Goal: Find specific page/section: Find specific page/section

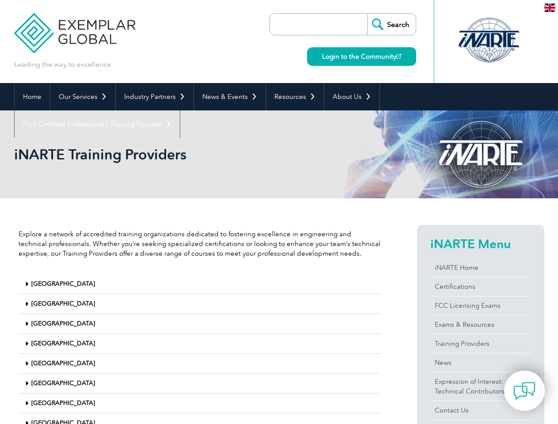
click at [82, 97] on link "Our Services" at bounding box center [82, 96] width 65 height 27
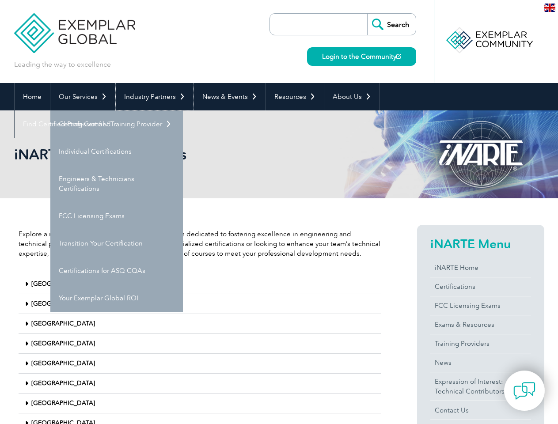
click at [153, 97] on link "Industry Partners" at bounding box center [155, 96] width 78 height 27
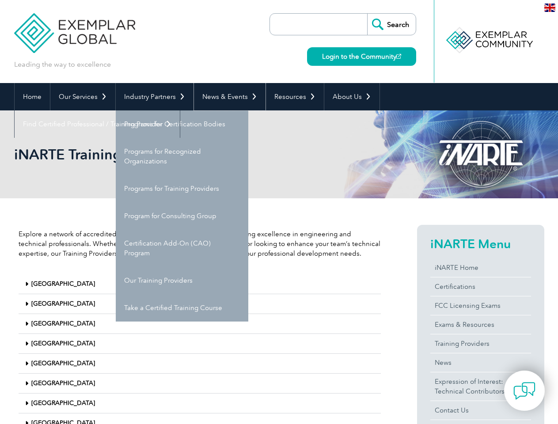
click at [227, 97] on link "News & Events" at bounding box center [230, 96] width 72 height 27
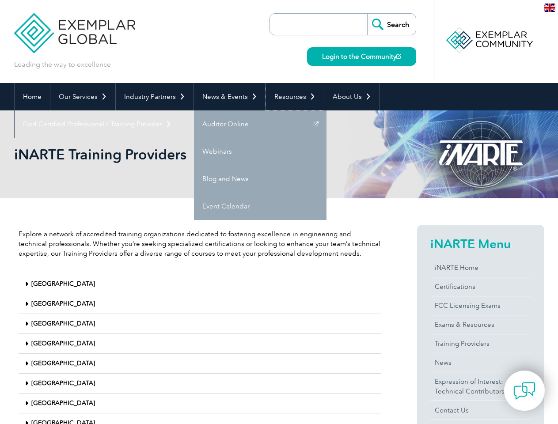
click at [291, 97] on link "Resources" at bounding box center [295, 96] width 58 height 27
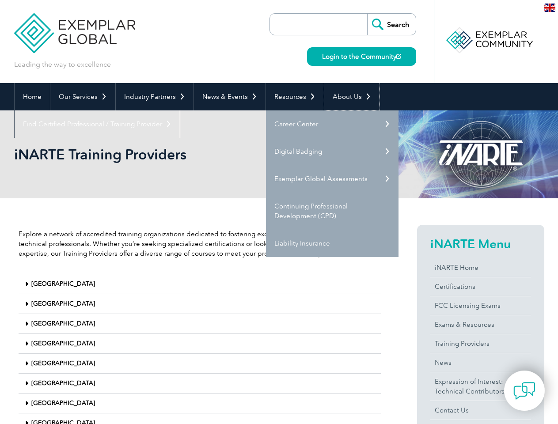
click at [347, 97] on link "About Us" at bounding box center [351, 96] width 55 height 27
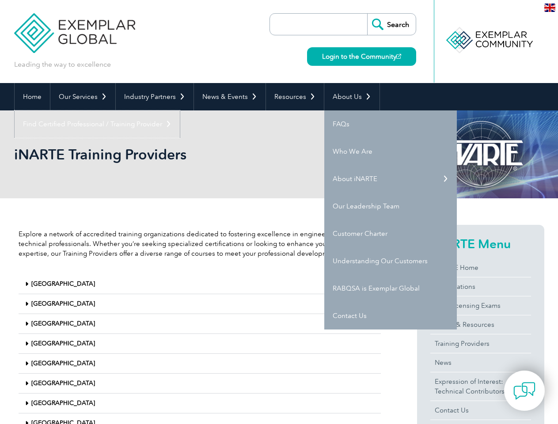
click at [180, 110] on link "Find Certified Professional / Training Provider" at bounding box center [97, 123] width 165 height 27
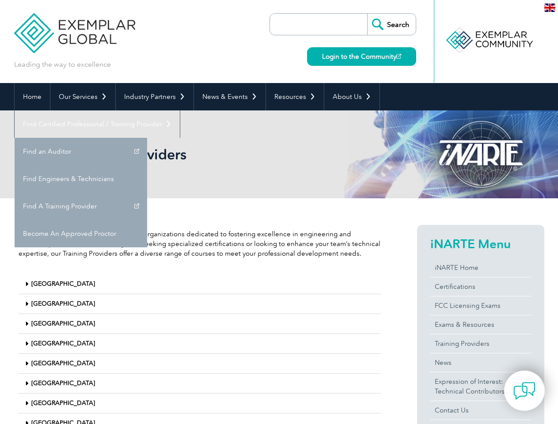
click at [200, 284] on div "[GEOGRAPHIC_DATA]" at bounding box center [200, 284] width 362 height 20
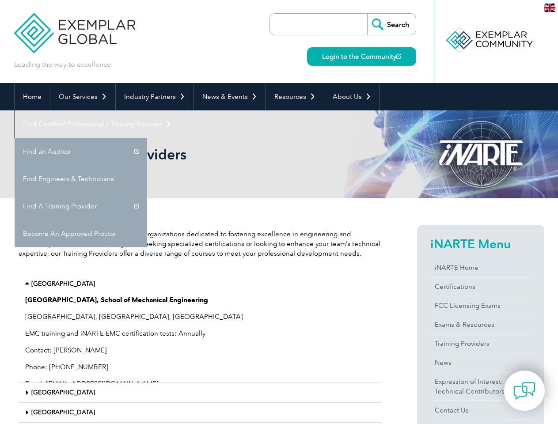
click at [200, 304] on p "[GEOGRAPHIC_DATA], School of Mechanical Engineering" at bounding box center [199, 300] width 349 height 10
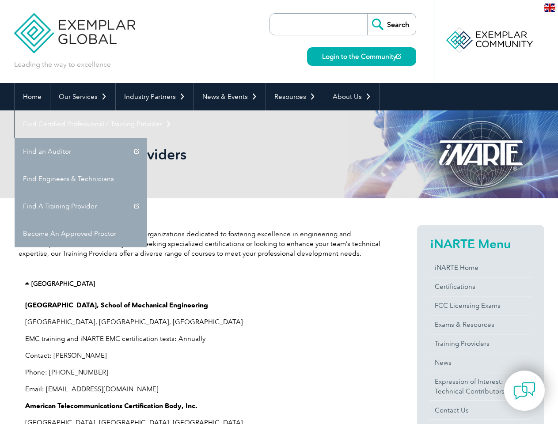
click at [200, 324] on p "[GEOGRAPHIC_DATA], [GEOGRAPHIC_DATA], [GEOGRAPHIC_DATA]" at bounding box center [199, 322] width 349 height 10
